Goal: Find specific page/section: Find specific page/section

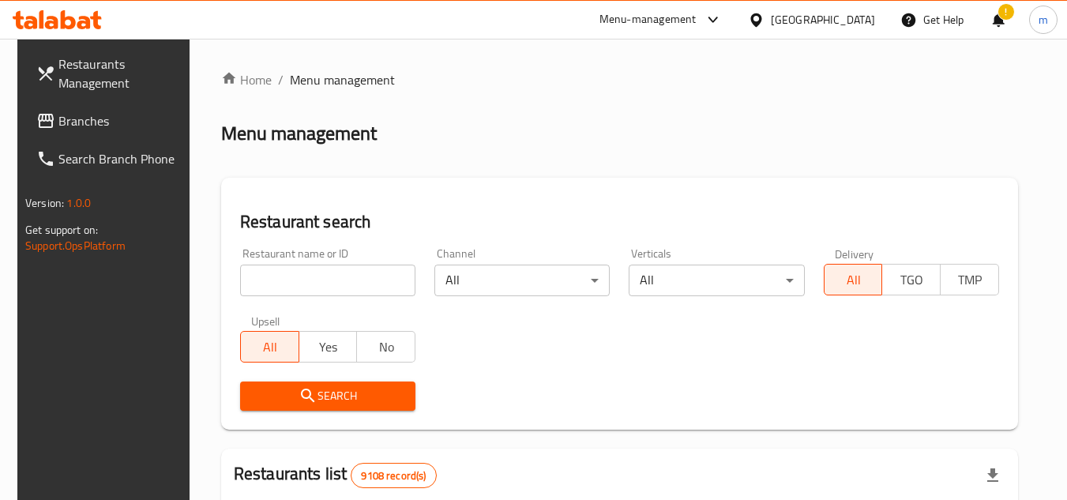
click at [74, 27] on icon at bounding box center [68, 19] width 15 height 19
click at [994, 23] on div "!" at bounding box center [998, 20] width 17 height 38
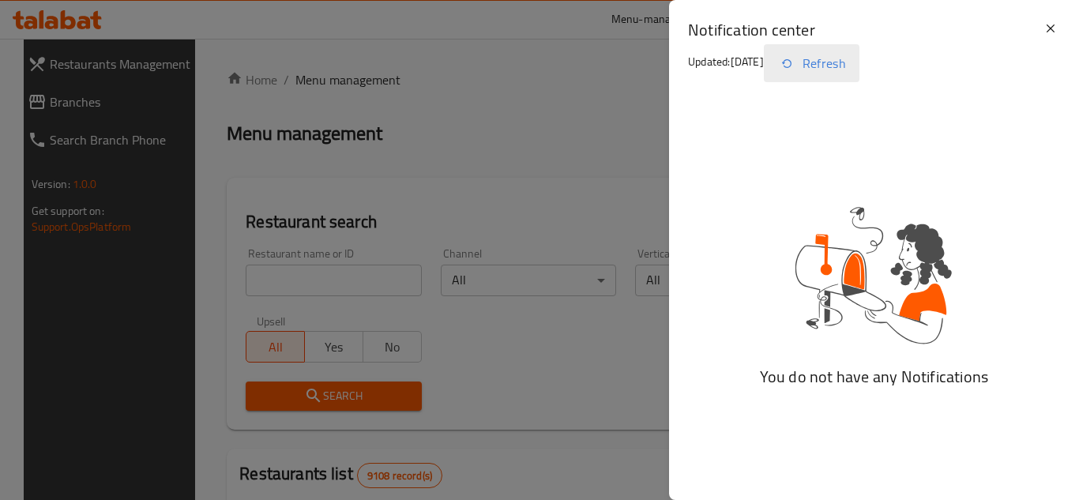
click at [796, 64] on icon "button" at bounding box center [786, 63] width 19 height 19
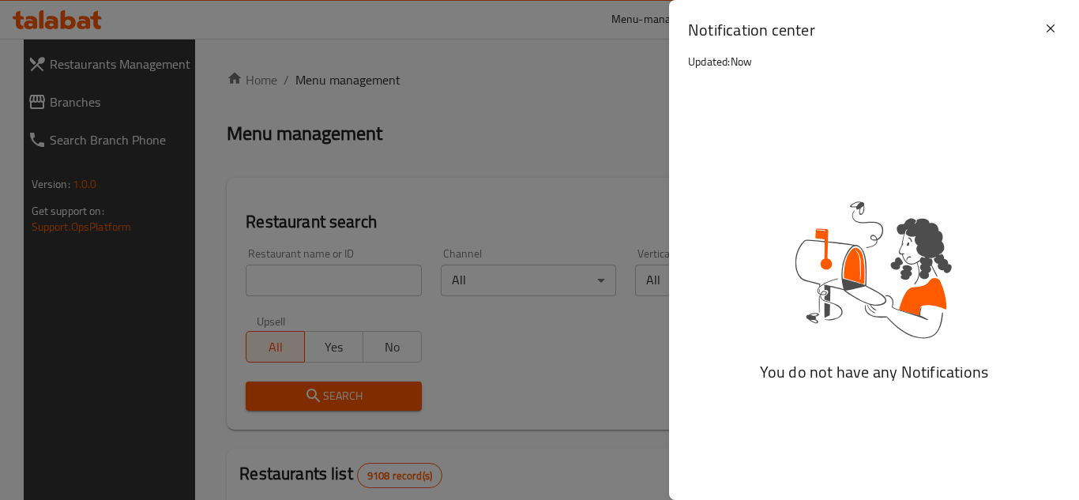
click at [471, 123] on div at bounding box center [539, 250] width 1079 height 500
